Goal: Task Accomplishment & Management: Use online tool/utility

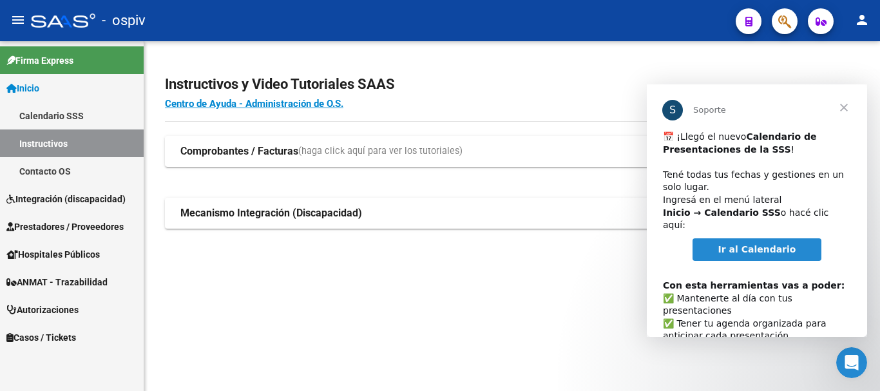
click at [850, 107] on span "Cerrar" at bounding box center [844, 107] width 46 height 46
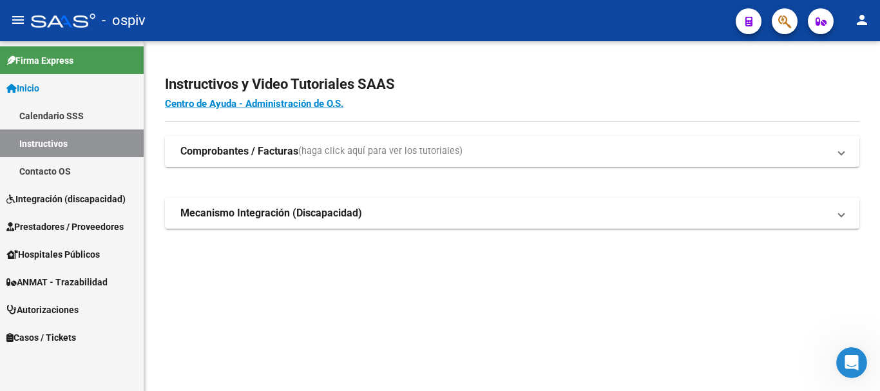
click at [30, 149] on link "Instructivos" at bounding box center [72, 144] width 144 height 28
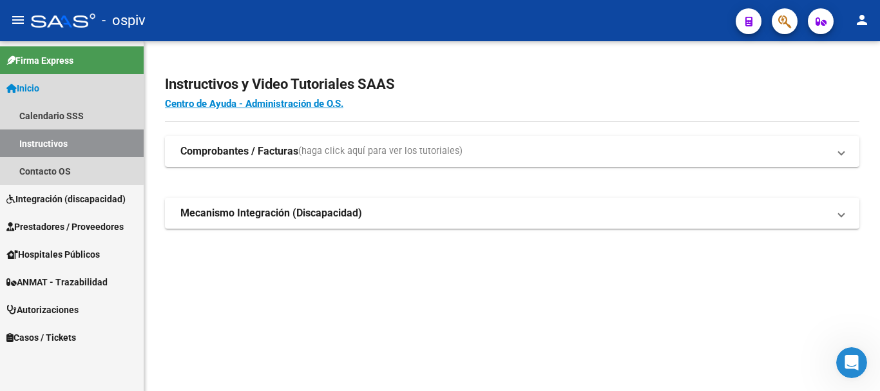
click at [24, 84] on span "Inicio" at bounding box center [22, 88] width 33 height 14
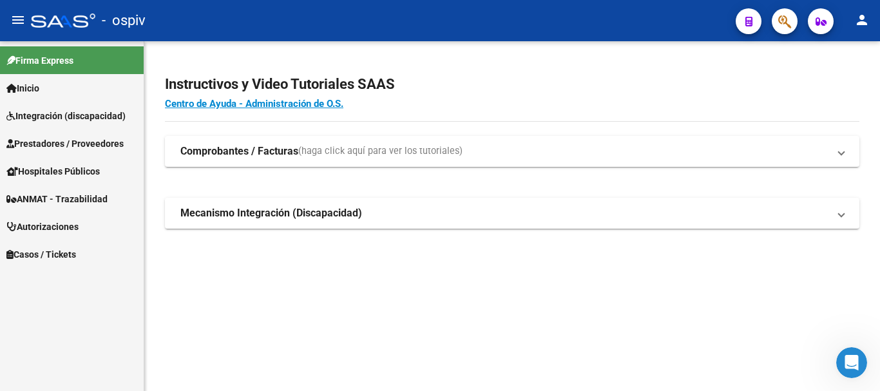
click at [236, 304] on mat-sidenav-content "Instructivos y Video Tutoriales SAAS Centro de Ayuda - Administración de O.S. C…" at bounding box center [512, 216] width 736 height 350
click at [12, 15] on mat-icon "menu" at bounding box center [17, 19] width 15 height 15
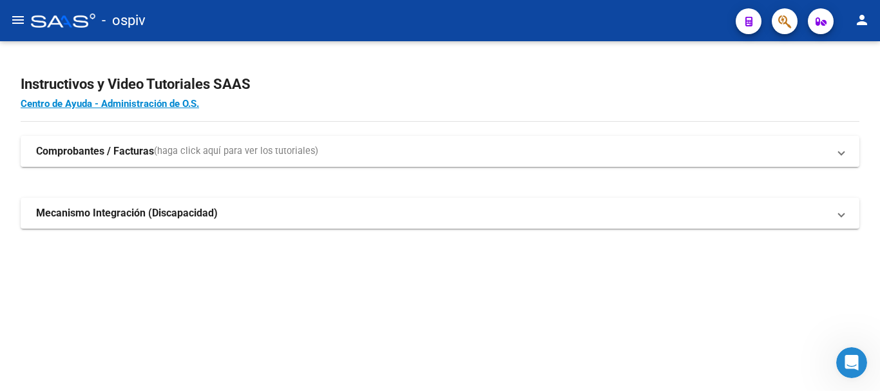
drag, startPoint x: 840, startPoint y: 151, endPoint x: 831, endPoint y: 157, distance: 10.4
click at [837, 153] on mat-expansion-panel-header "Comprobantes / Facturas (haga click aquí para ver los tutoriales)" at bounding box center [440, 151] width 839 height 31
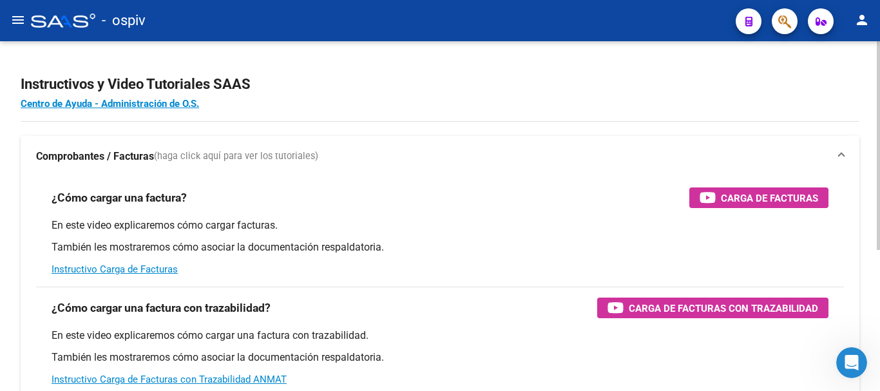
click at [779, 73] on h2 "Instructivos y Video Tutoriales SAAS" at bounding box center [440, 84] width 839 height 24
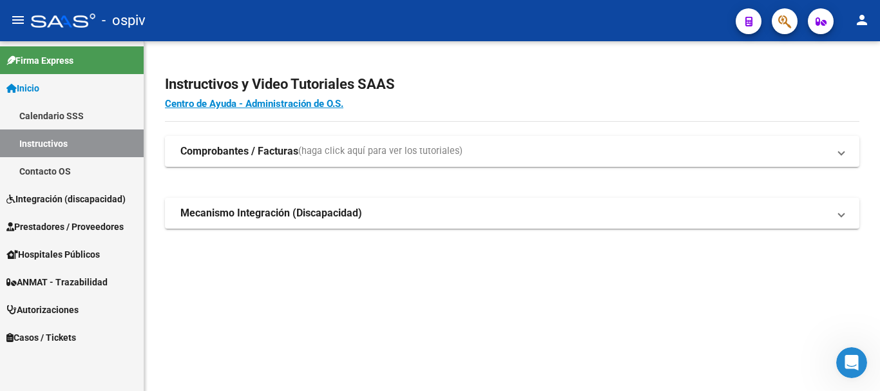
click at [50, 233] on span "Prestadores / Proveedores" at bounding box center [64, 227] width 117 height 14
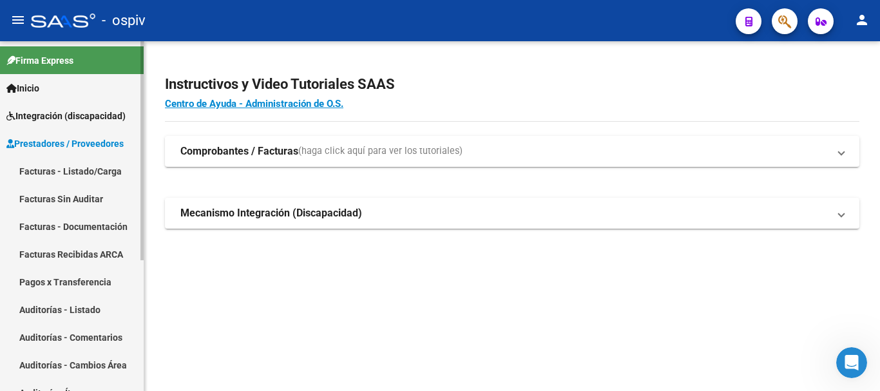
click at [39, 92] on span "Inicio" at bounding box center [22, 88] width 33 height 14
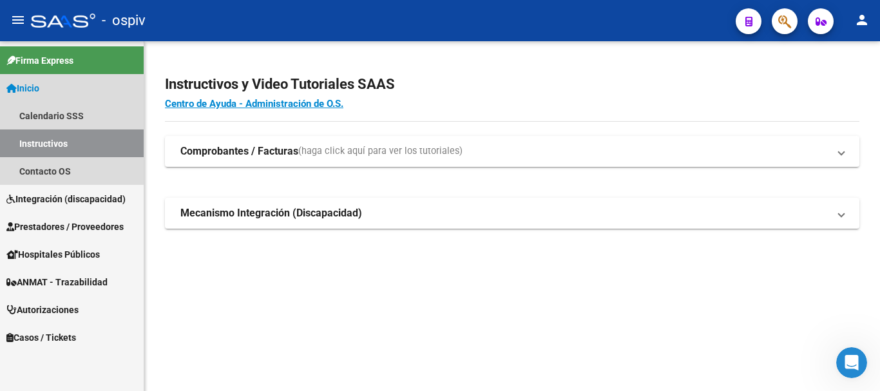
click at [55, 144] on link "Instructivos" at bounding box center [72, 144] width 144 height 28
click at [48, 163] on link "Contacto OS" at bounding box center [72, 171] width 144 height 28
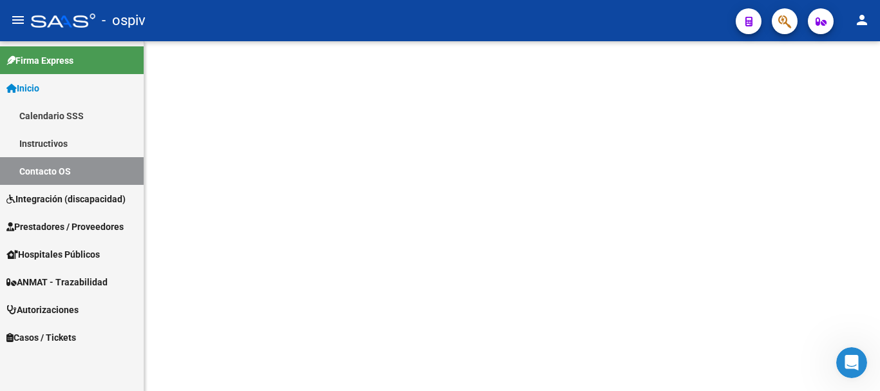
click at [48, 206] on span "Integración (discapacidad)" at bounding box center [65, 199] width 119 height 14
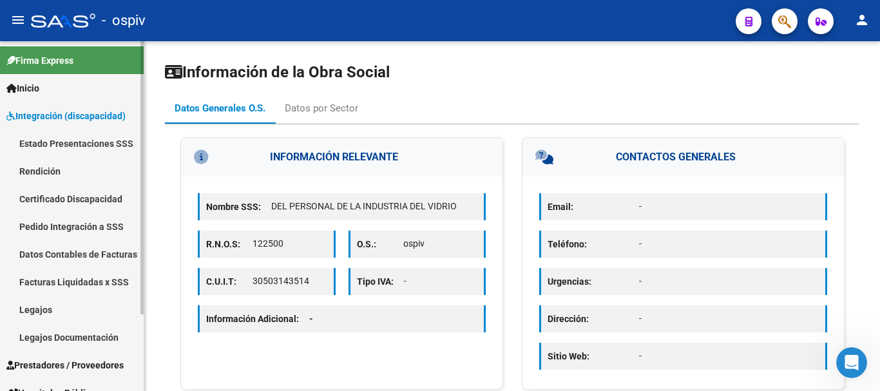
click at [32, 51] on link "Firma Express" at bounding box center [72, 60] width 144 height 28
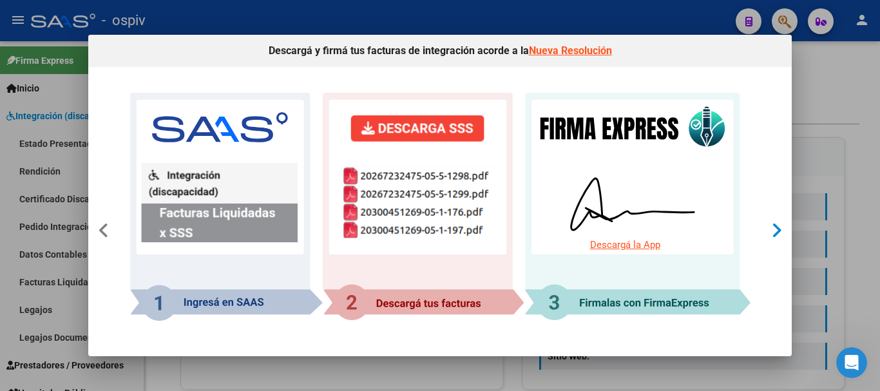
click at [771, 235] on icon at bounding box center [776, 231] width 11 height 18
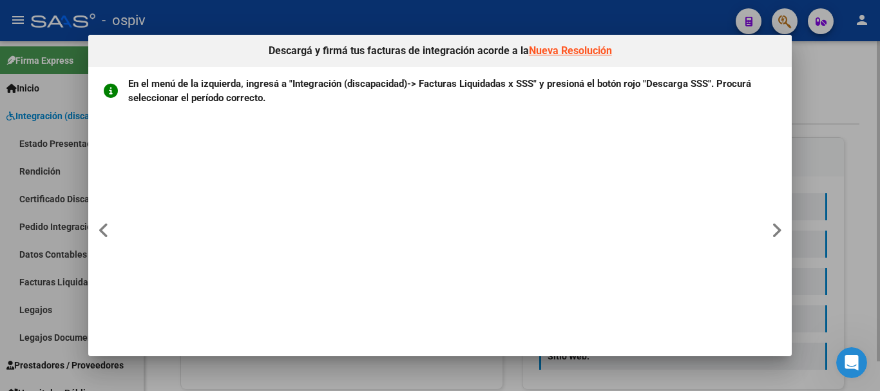
drag, startPoint x: 820, startPoint y: 88, endPoint x: 824, endPoint y: 81, distance: 9.0
click at [830, 91] on div at bounding box center [440, 195] width 880 height 391
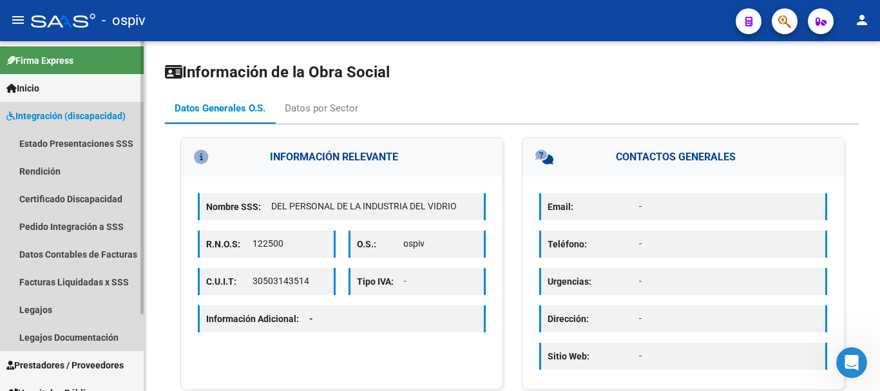
click at [61, 105] on link "Integración (discapacidad)" at bounding box center [72, 116] width 144 height 28
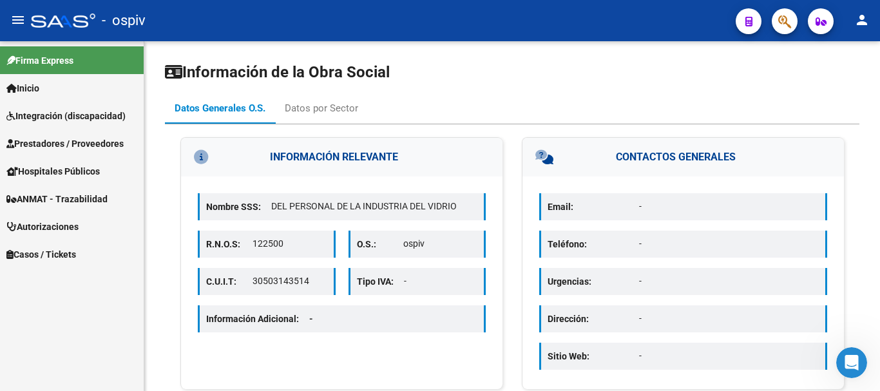
click at [41, 101] on link "Inicio" at bounding box center [72, 88] width 144 height 28
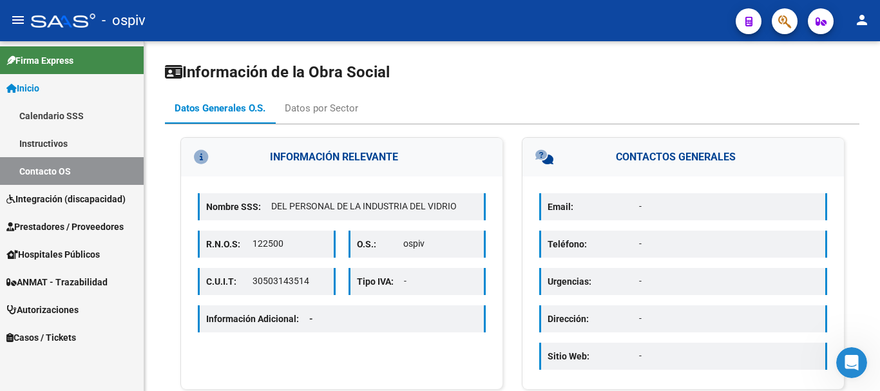
click at [9, 66] on span "Firma Express" at bounding box center [39, 60] width 67 height 14
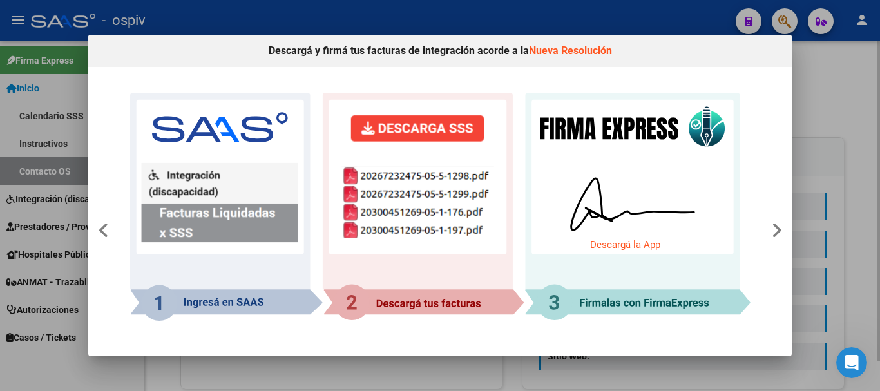
drag, startPoint x: 830, startPoint y: 104, endPoint x: 833, endPoint y: 93, distance: 11.4
click at [834, 97] on div at bounding box center [440, 195] width 880 height 391
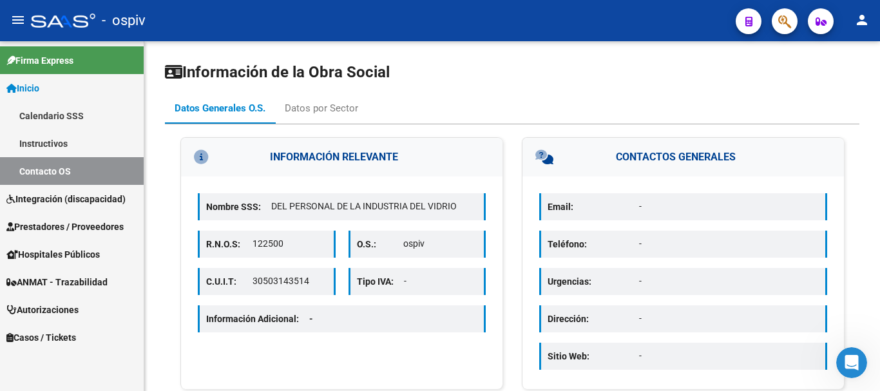
click at [46, 316] on span "Autorizaciones" at bounding box center [42, 310] width 72 height 14
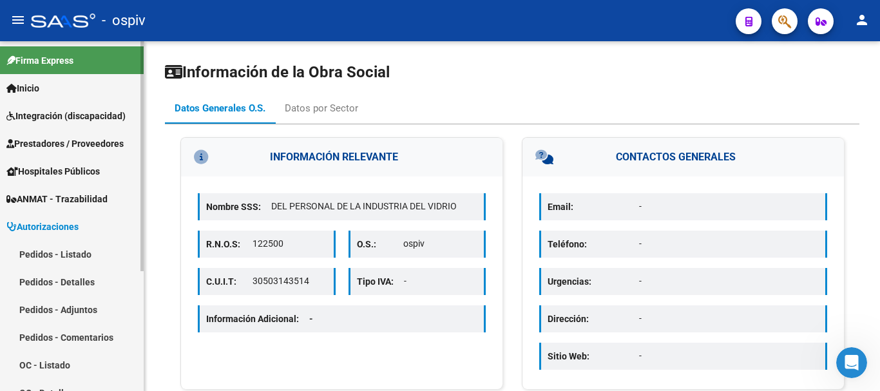
click at [48, 204] on span "ANMAT - Trazabilidad" at bounding box center [56, 199] width 101 height 14
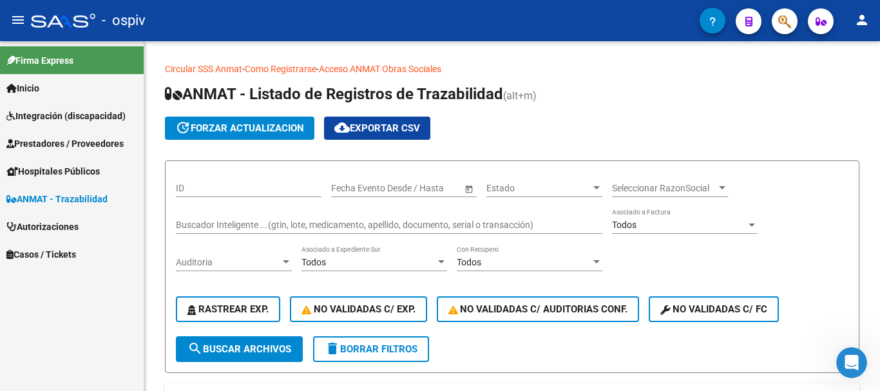
click at [52, 175] on span "Hospitales Públicos" at bounding box center [52, 171] width 93 height 14
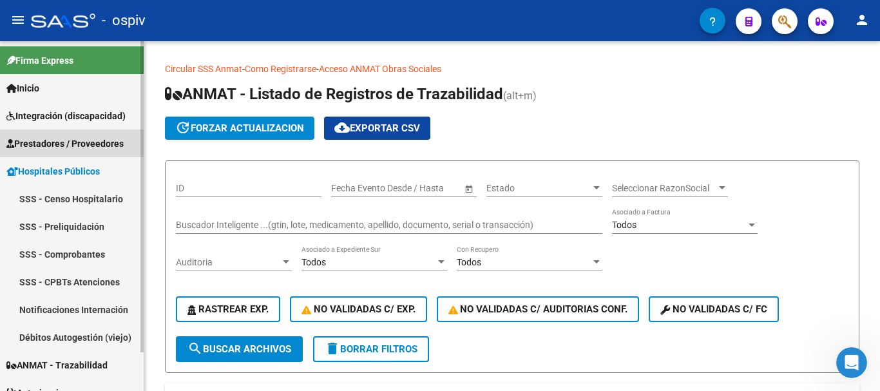
click at [4, 145] on link "Prestadores / Proveedores" at bounding box center [72, 144] width 144 height 28
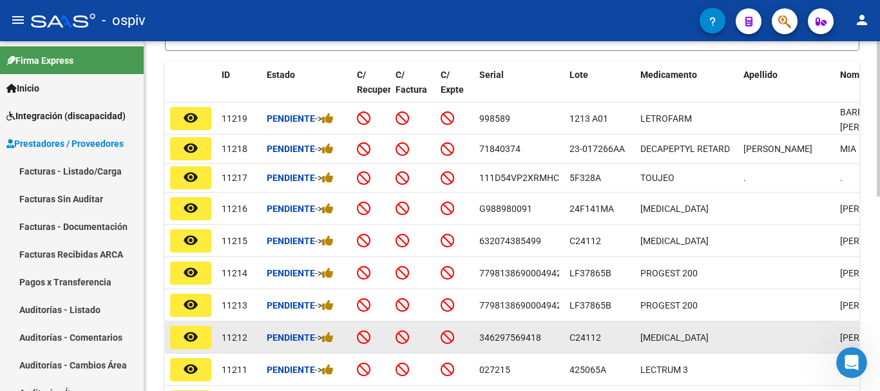
scroll to position [258, 0]
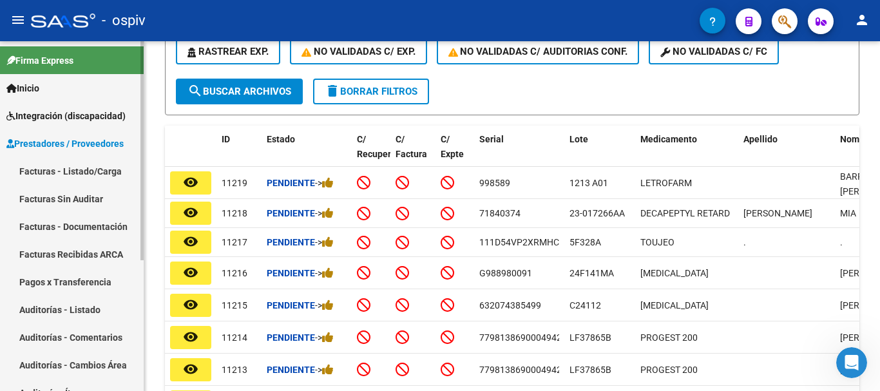
click at [59, 70] on link "Firma Express" at bounding box center [72, 60] width 144 height 28
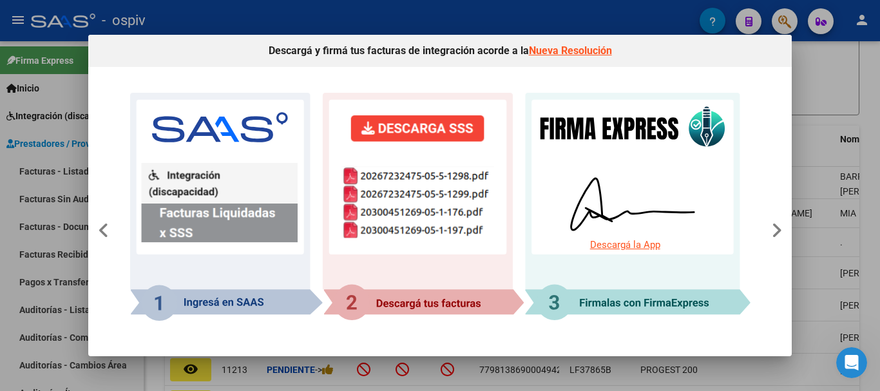
click at [803, 76] on div at bounding box center [440, 195] width 880 height 391
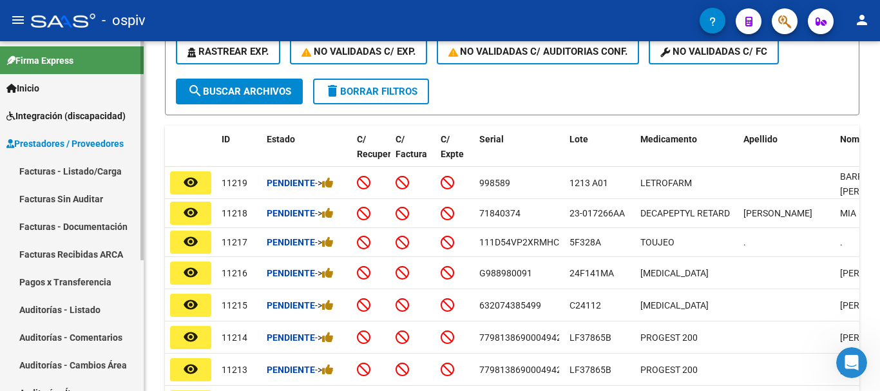
click at [27, 141] on span "Prestadores / Proveedores" at bounding box center [64, 144] width 117 height 14
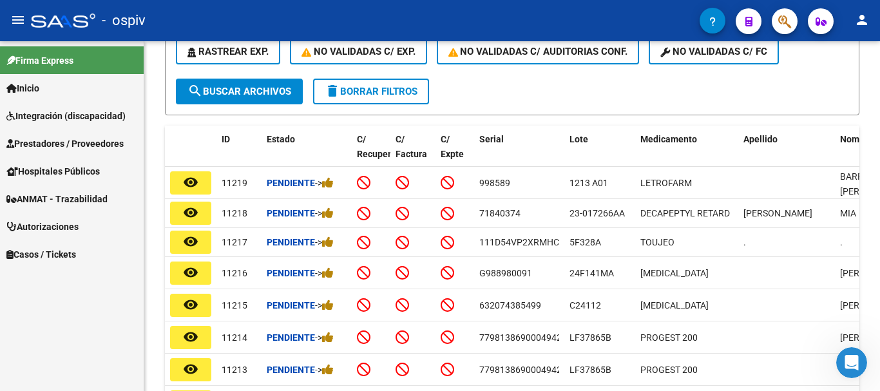
click at [25, 257] on span "Casos / Tickets" at bounding box center [41, 254] width 70 height 14
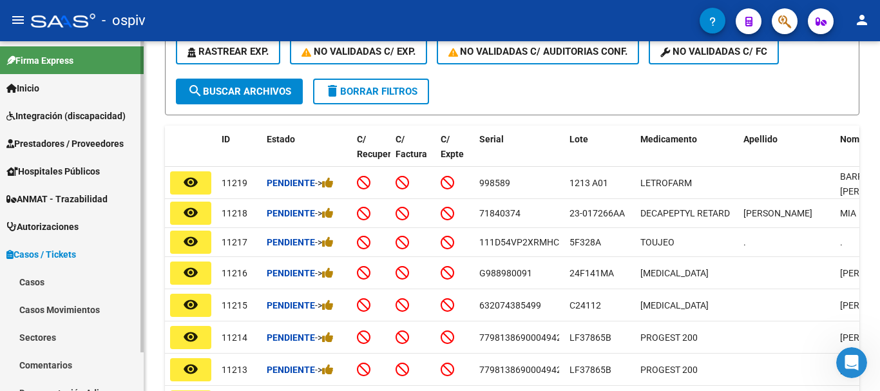
scroll to position [43, 0]
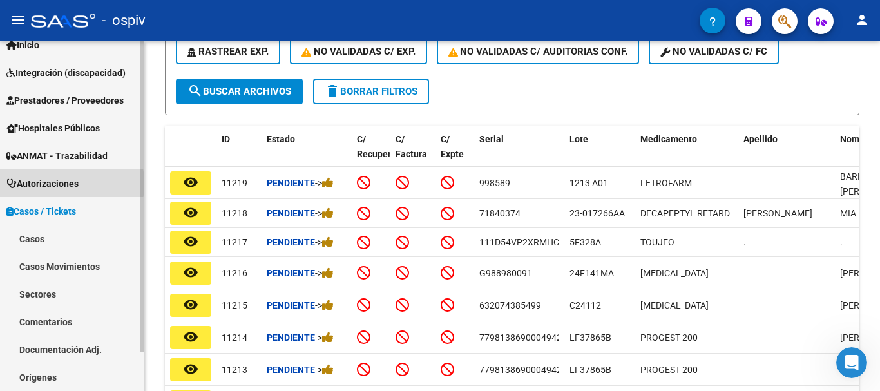
click at [36, 184] on span "Autorizaciones" at bounding box center [42, 184] width 72 height 14
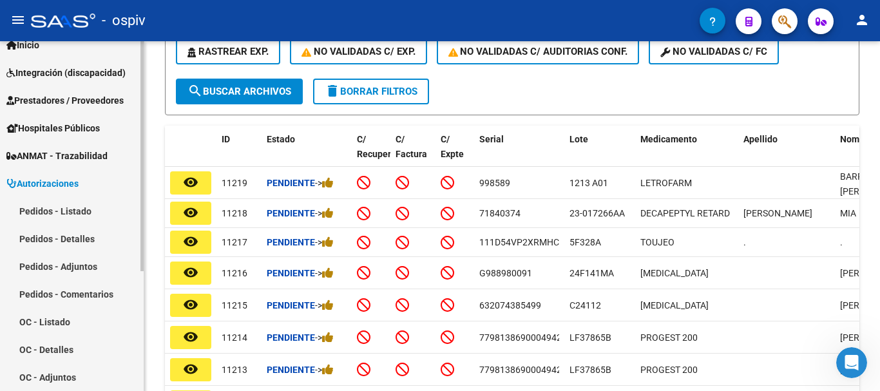
click at [41, 156] on span "ANMAT - Trazabilidad" at bounding box center [56, 156] width 101 height 14
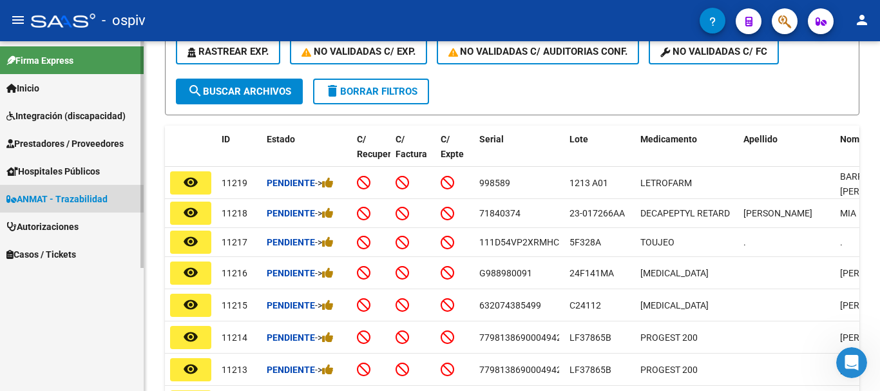
scroll to position [0, 0]
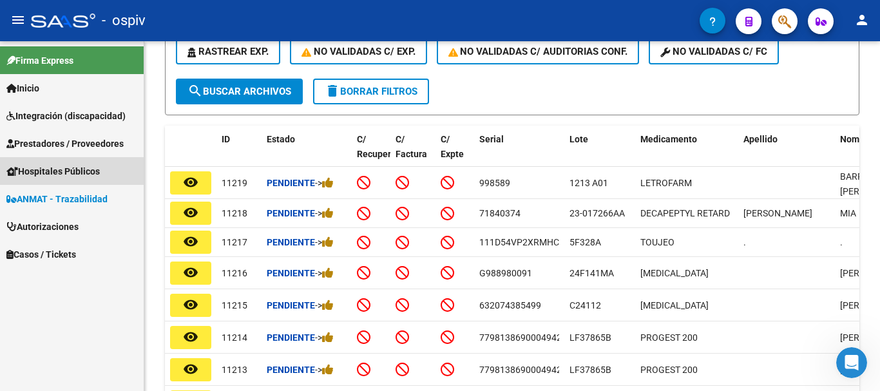
click at [35, 172] on span "Hospitales Públicos" at bounding box center [52, 171] width 93 height 14
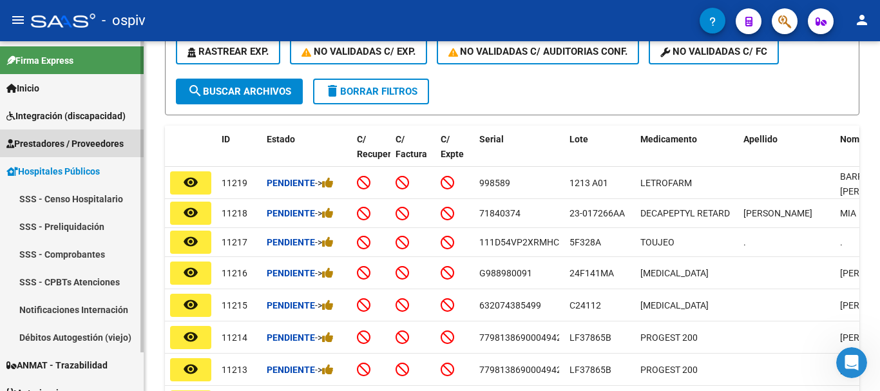
click at [48, 147] on span "Prestadores / Proveedores" at bounding box center [64, 144] width 117 height 14
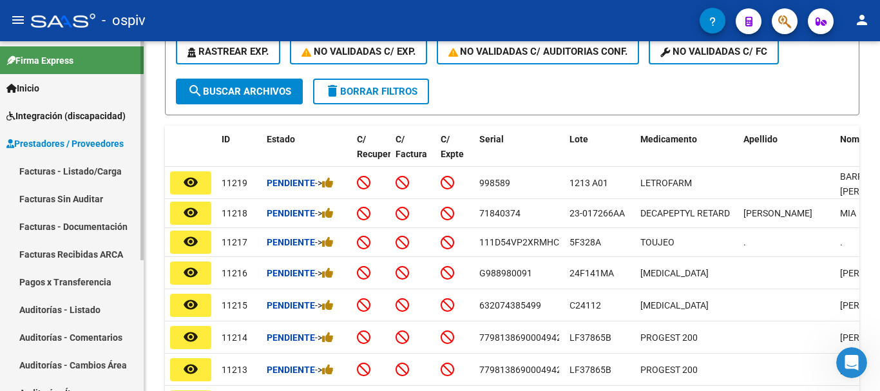
click at [31, 113] on span "Integración (discapacidad)" at bounding box center [65, 116] width 119 height 14
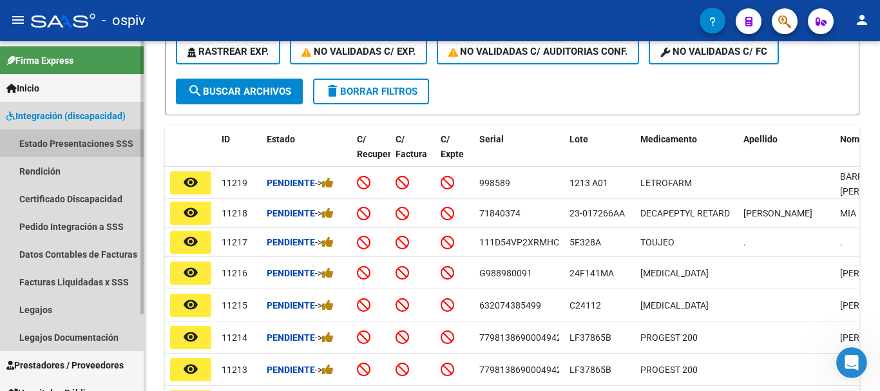
click at [85, 144] on link "Estado Presentaciones SSS" at bounding box center [72, 144] width 144 height 28
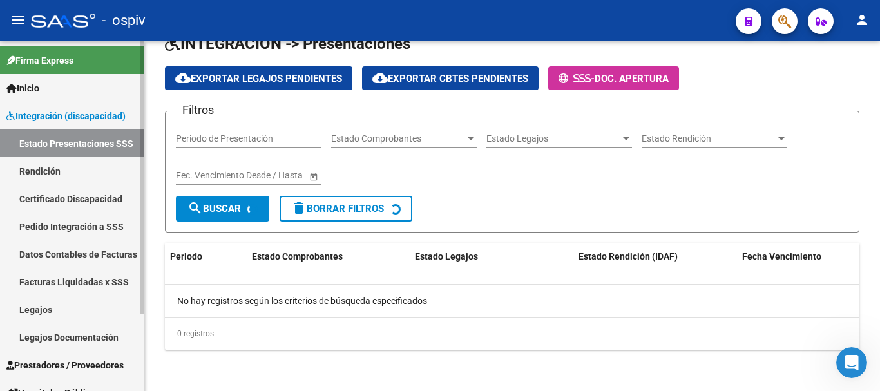
scroll to position [206, 0]
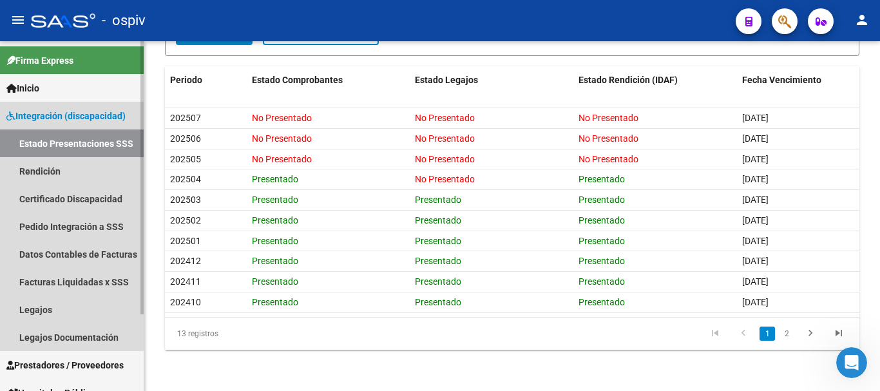
drag, startPoint x: 72, startPoint y: 123, endPoint x: 62, endPoint y: 119, distance: 10.7
click at [71, 123] on link "Integración (discapacidad)" at bounding box center [72, 116] width 144 height 28
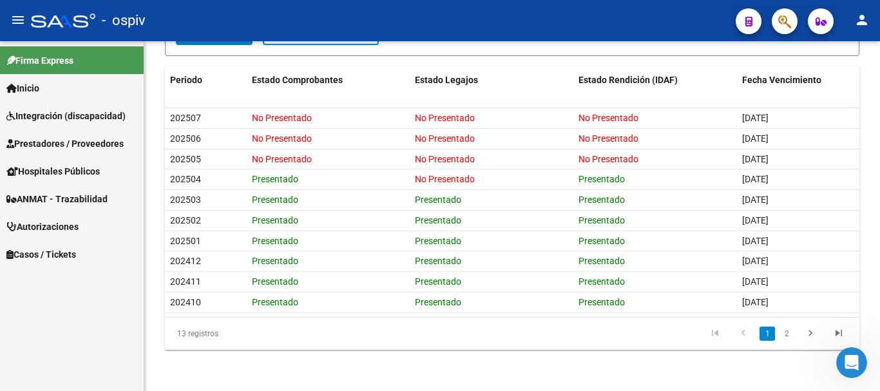
click at [50, 92] on link "Inicio" at bounding box center [72, 88] width 144 height 28
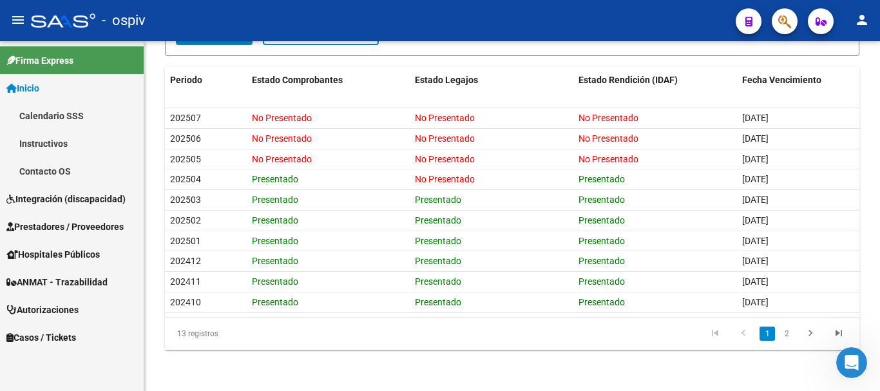
click at [53, 112] on link "Calendario SSS" at bounding box center [72, 116] width 144 height 28
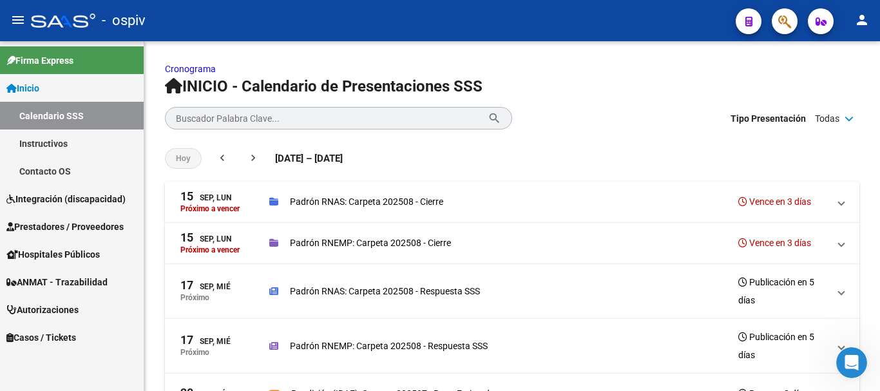
click at [55, 148] on link "Instructivos" at bounding box center [72, 144] width 144 height 28
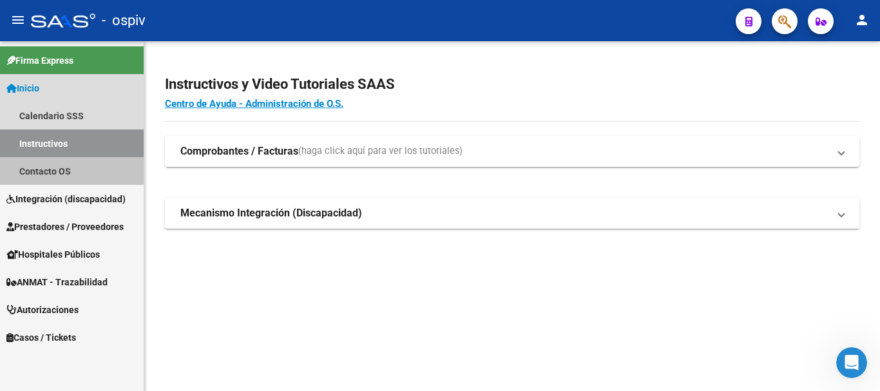
click at [45, 169] on link "Contacto OS" at bounding box center [72, 171] width 144 height 28
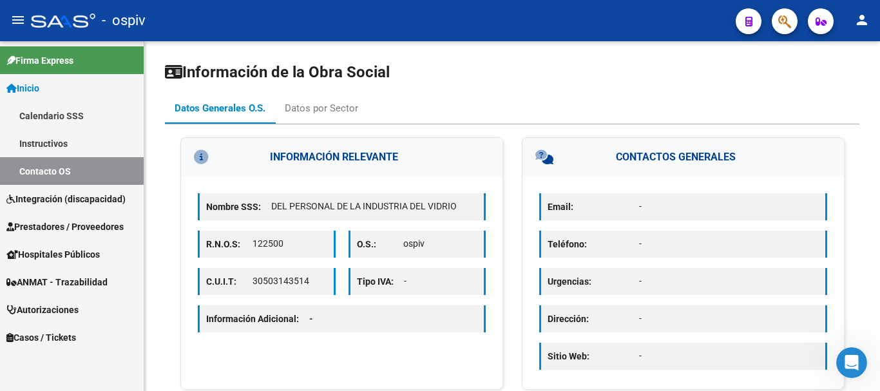
click at [37, 56] on span "Firma Express" at bounding box center [39, 60] width 67 height 14
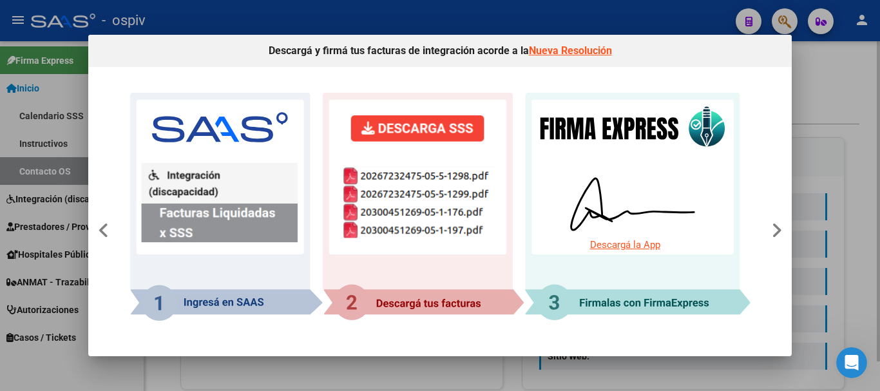
click at [823, 75] on div at bounding box center [440, 195] width 880 height 391
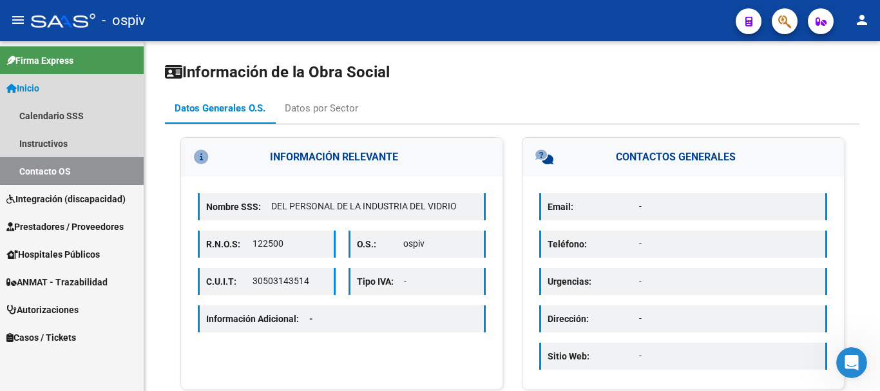
click at [50, 78] on link "Inicio" at bounding box center [72, 88] width 144 height 28
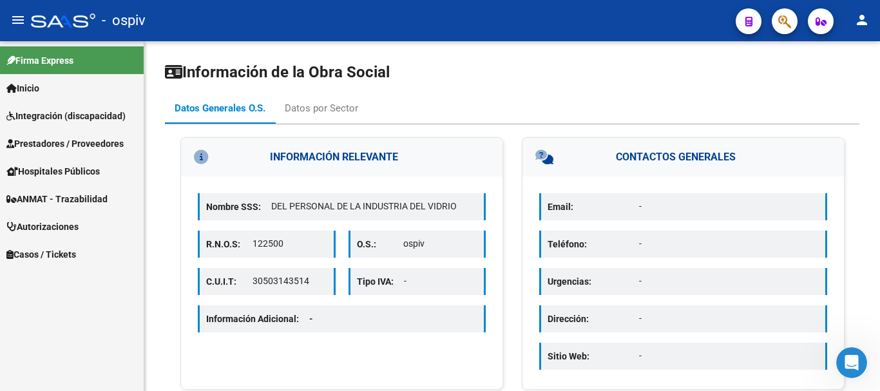
click at [33, 96] on link "Inicio" at bounding box center [72, 88] width 144 height 28
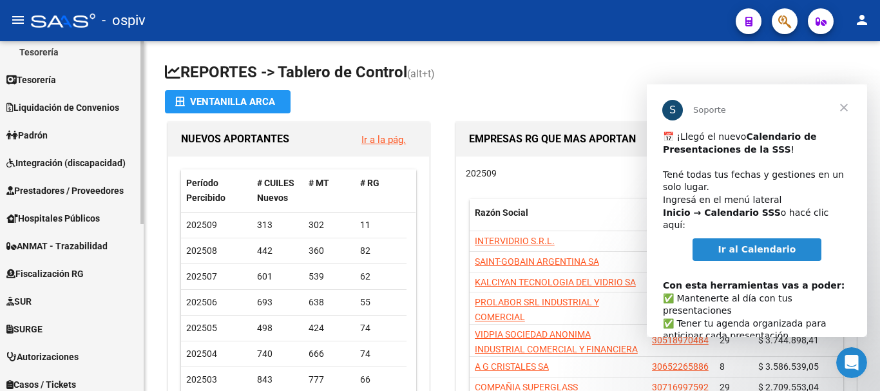
scroll to position [320, 0]
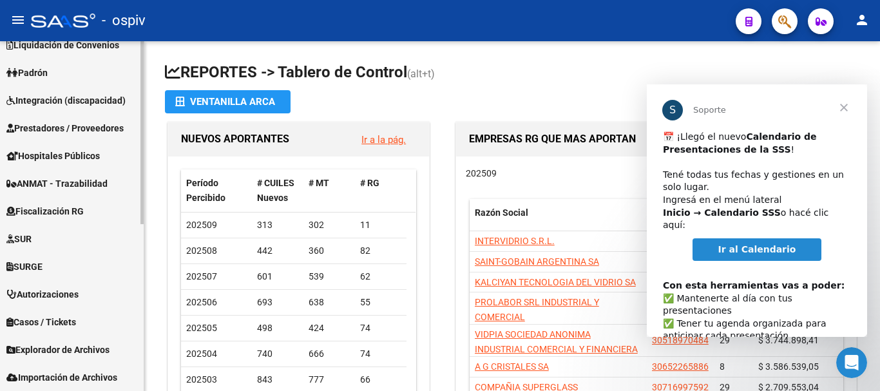
click at [86, 348] on span "Explorador de Archivos" at bounding box center [57, 350] width 103 height 14
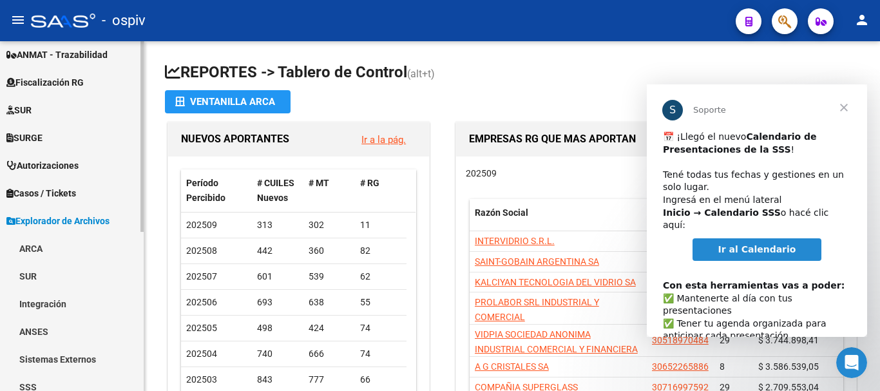
click at [29, 255] on link "ARCA" at bounding box center [72, 249] width 144 height 28
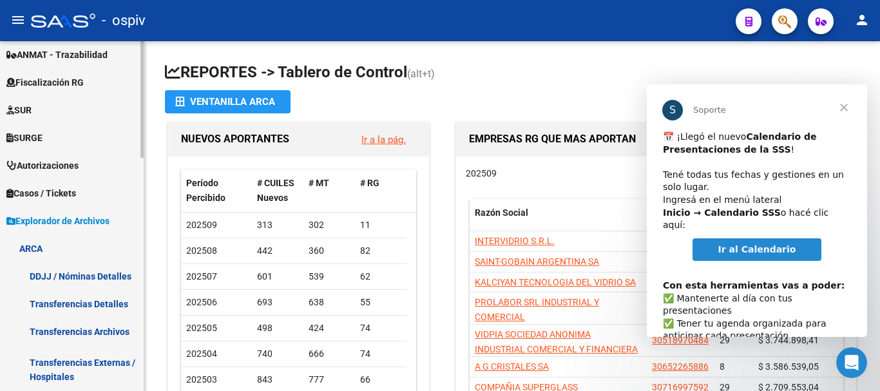
scroll to position [320, 0]
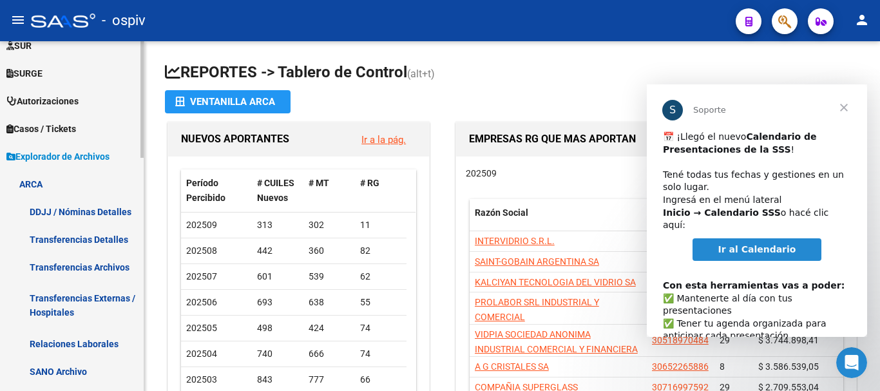
click at [114, 236] on link "Transferencias Detalles" at bounding box center [72, 240] width 144 height 28
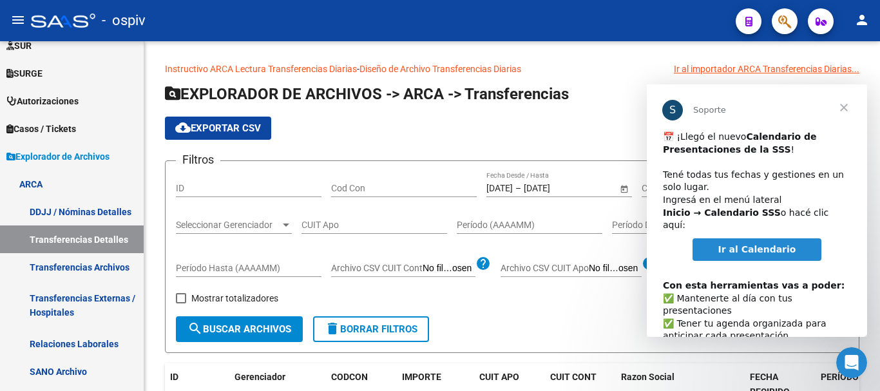
click at [846, 103] on span "Cerrar" at bounding box center [844, 107] width 46 height 46
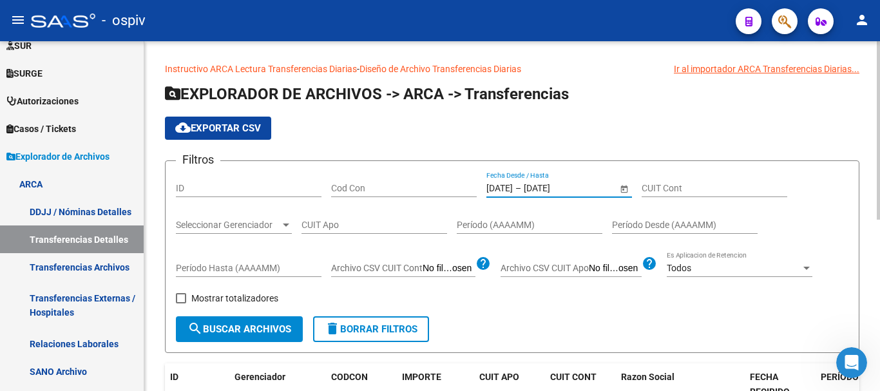
click at [564, 183] on input "12/09/2025" at bounding box center [555, 188] width 63 height 11
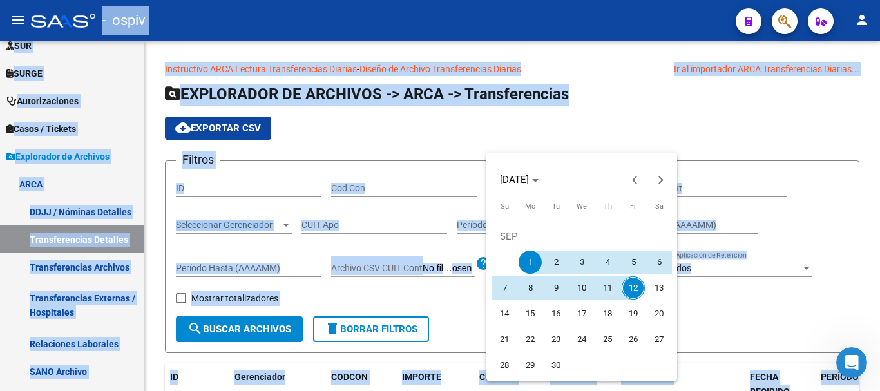
click at [630, 289] on span "12" at bounding box center [633, 287] width 23 height 23
type input "12/09/2025"
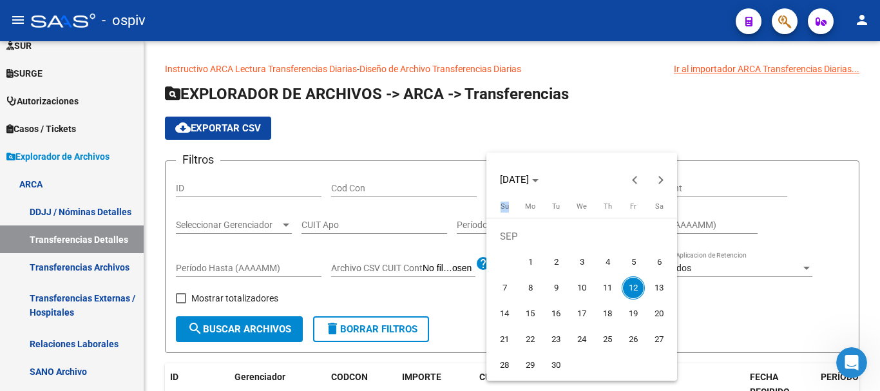
click at [630, 288] on span "12" at bounding box center [633, 287] width 23 height 23
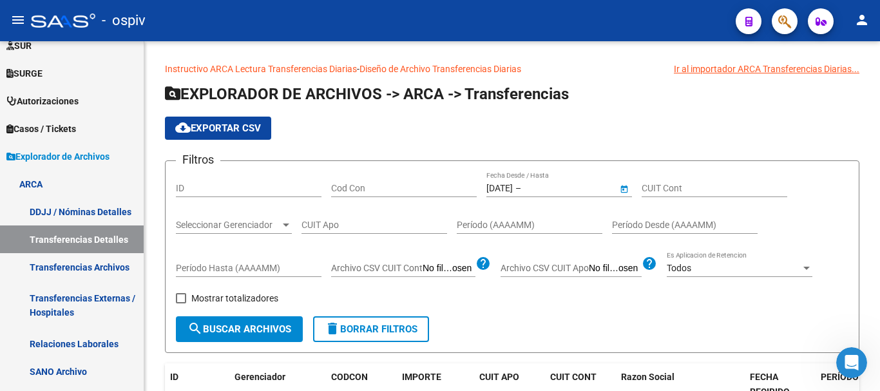
type input "12/09/2025"
click at [234, 332] on span "search Buscar Archivos" at bounding box center [240, 329] width 104 height 12
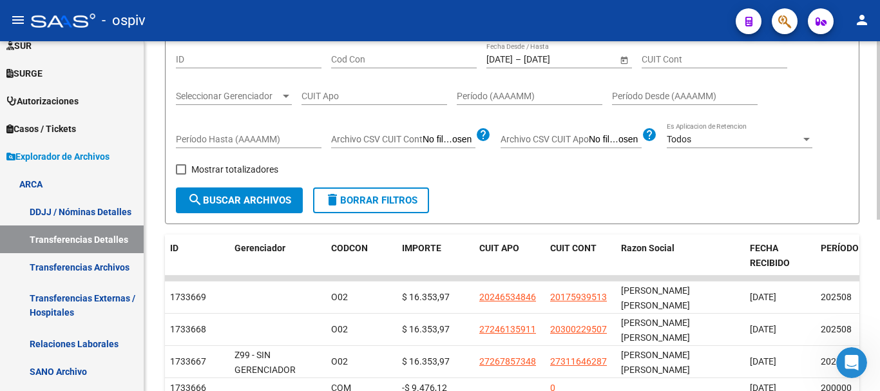
click at [248, 214] on form "Filtros ID Cod Con 12/09/2025 12/09/2025 – 12/09/2025 12/09/2025 Fecha Desde / …" at bounding box center [512, 128] width 695 height 193
click at [238, 201] on span "search Buscar Archivos" at bounding box center [240, 201] width 104 height 12
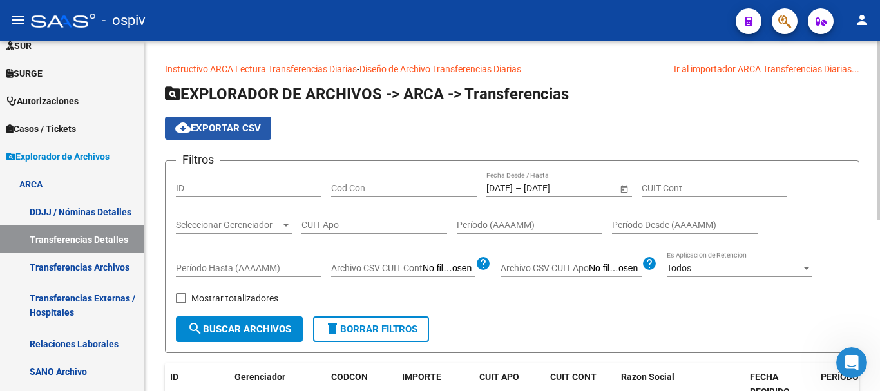
drag, startPoint x: 218, startPoint y: 128, endPoint x: 225, endPoint y: 138, distance: 12.2
click at [218, 128] on span "cloud_download Exportar CSV" at bounding box center [218, 128] width 86 height 12
